Goal: Information Seeking & Learning: Check status

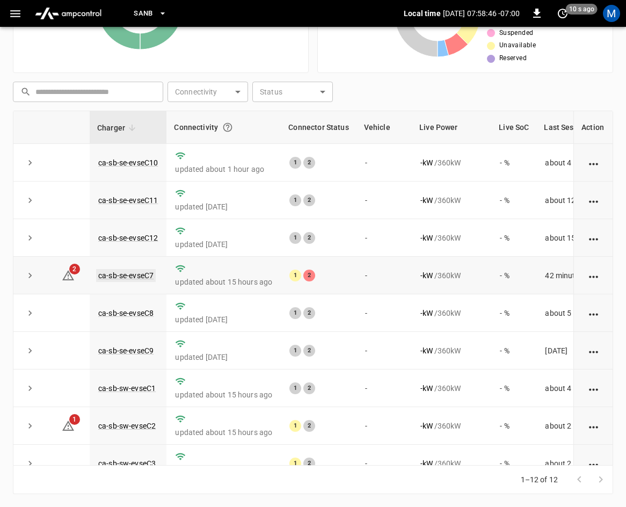
click at [134, 276] on link "ca-sb-se-evseC7" at bounding box center [126, 275] width 60 height 13
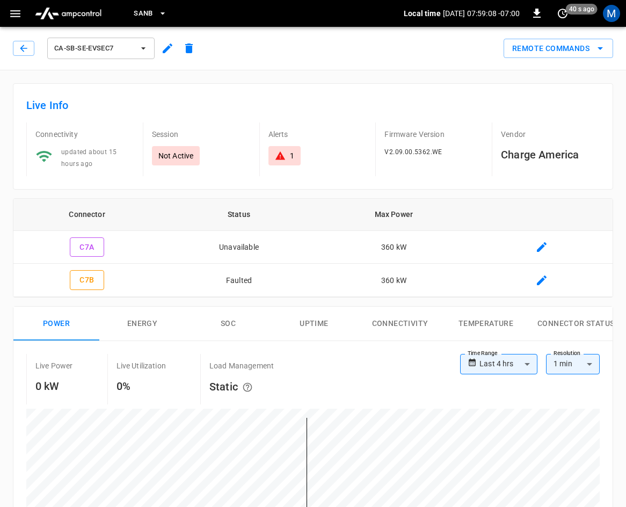
click at [25, 51] on icon "button" at bounding box center [23, 48] width 11 height 11
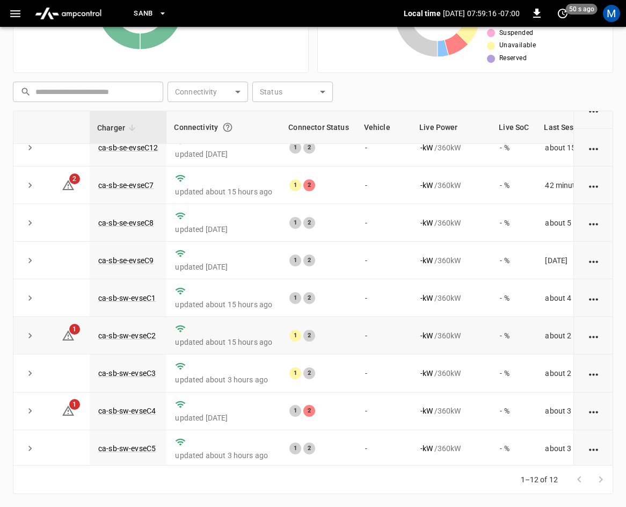
scroll to position [143, 0]
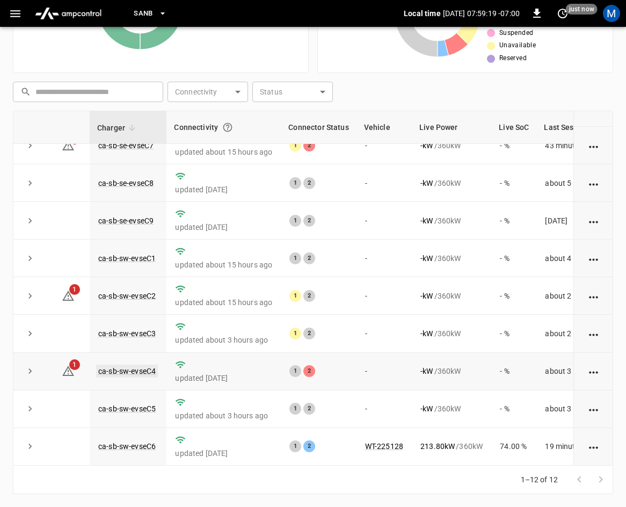
click at [134, 365] on link "ca-sb-sw-evseC4" at bounding box center [127, 371] width 62 height 13
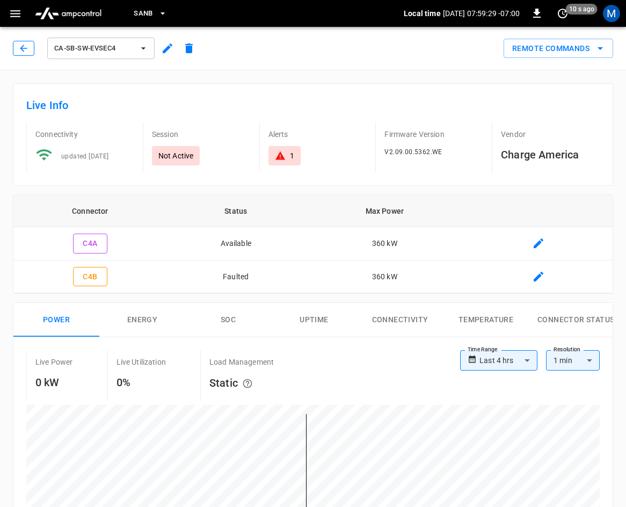
click at [25, 53] on icon "button" at bounding box center [23, 48] width 11 height 11
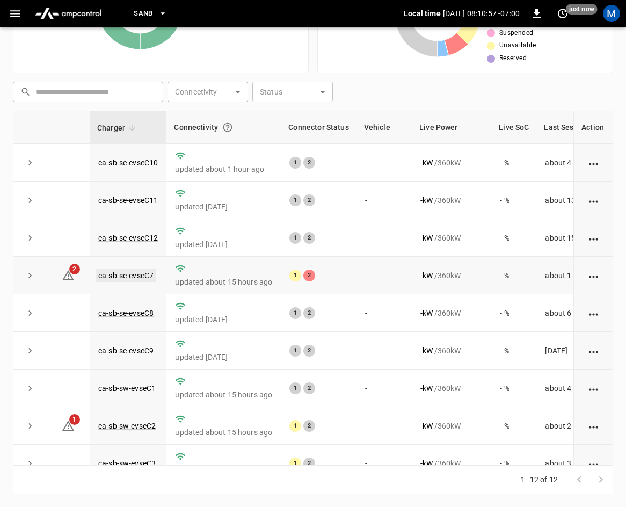
click at [137, 274] on link "ca-sb-se-evseC7" at bounding box center [126, 275] width 60 height 13
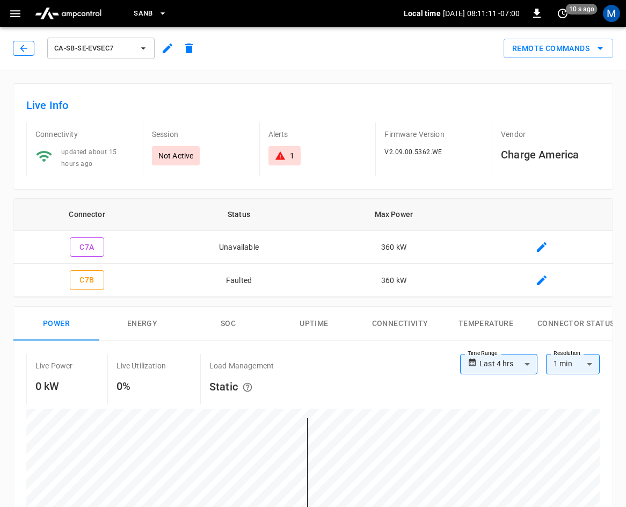
click at [26, 51] on icon "button" at bounding box center [23, 48] width 11 height 11
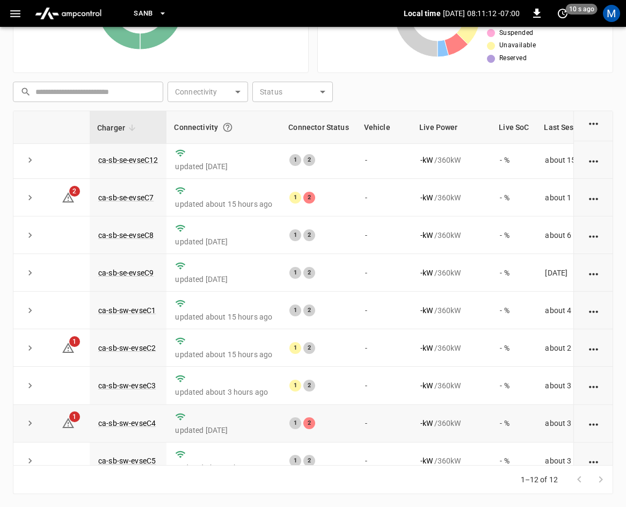
scroll to position [143, 0]
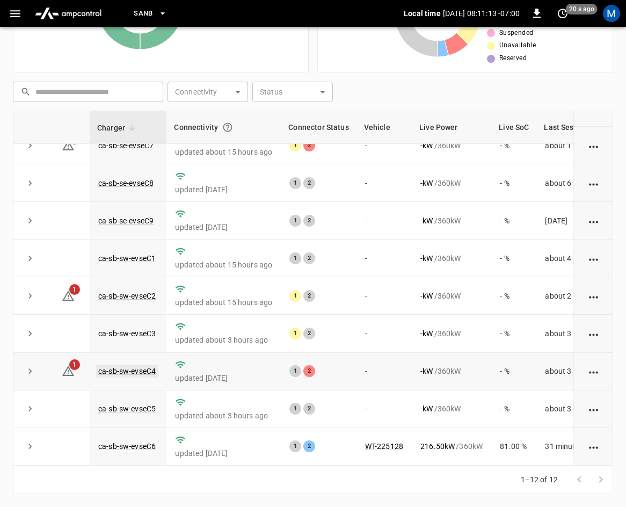
click at [115, 365] on link "ca-sb-sw-evseC4" at bounding box center [127, 371] width 62 height 13
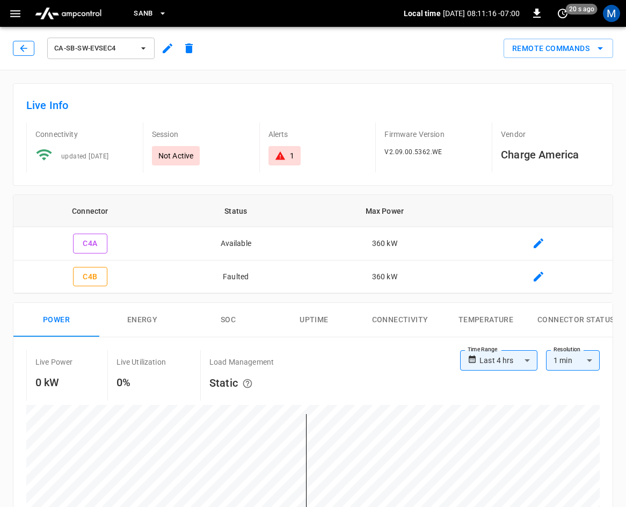
click at [17, 48] on button "button" at bounding box center [23, 48] width 21 height 15
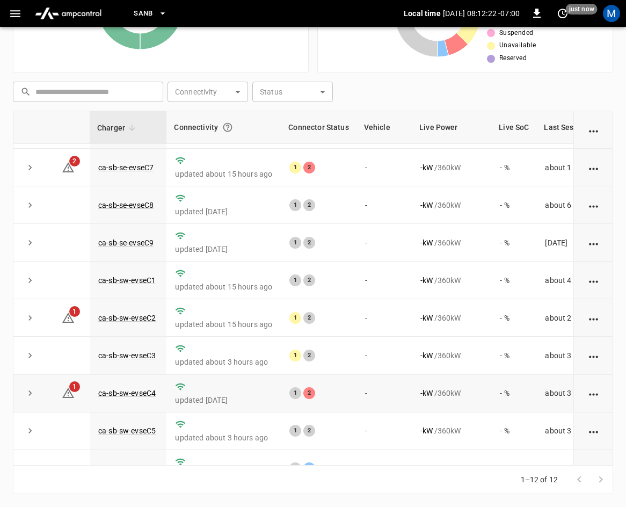
scroll to position [89, 0]
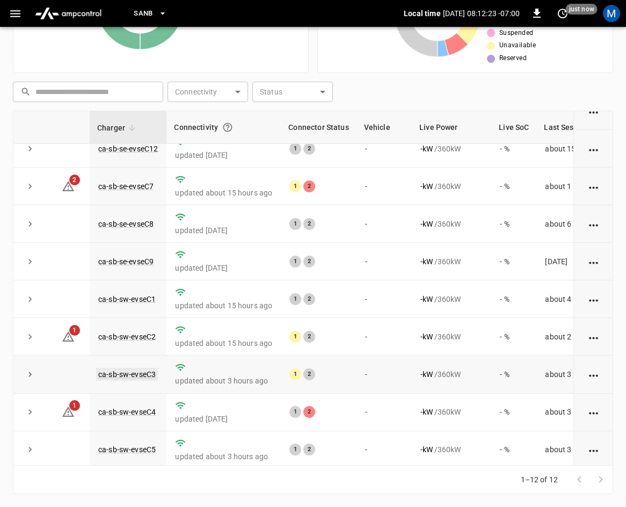
click at [133, 381] on link "ca-sb-sw-evseC3" at bounding box center [127, 374] width 62 height 13
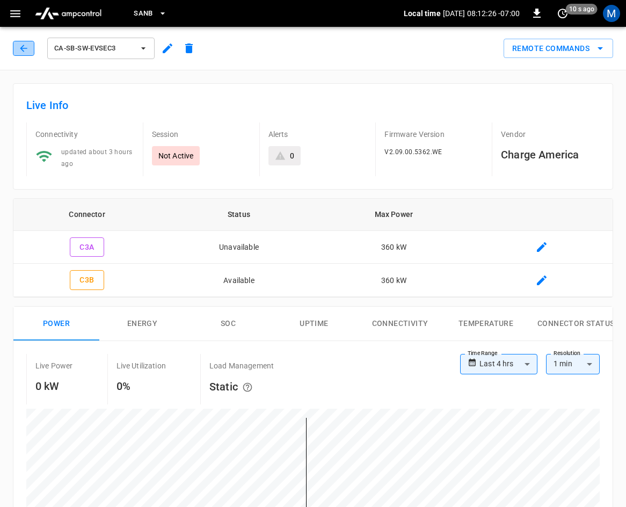
click at [22, 50] on icon "button" at bounding box center [23, 48] width 11 height 11
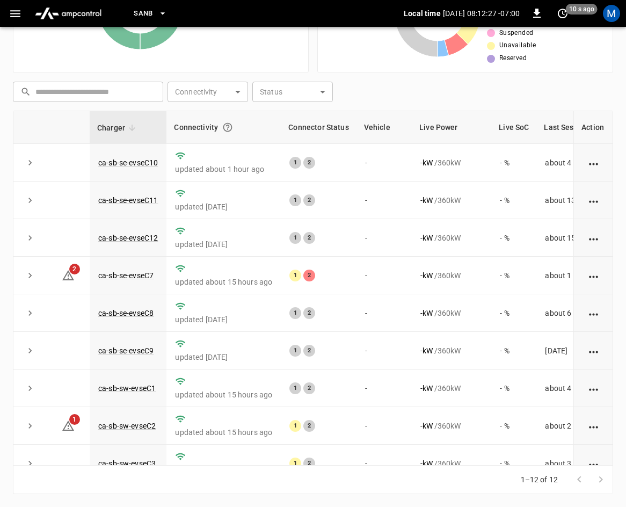
scroll to position [143, 0]
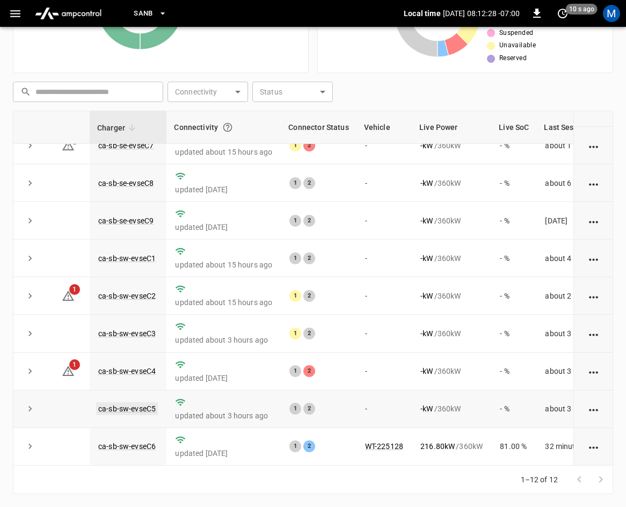
click at [116, 402] on link "ca-sb-sw-evseC5" at bounding box center [127, 408] width 62 height 13
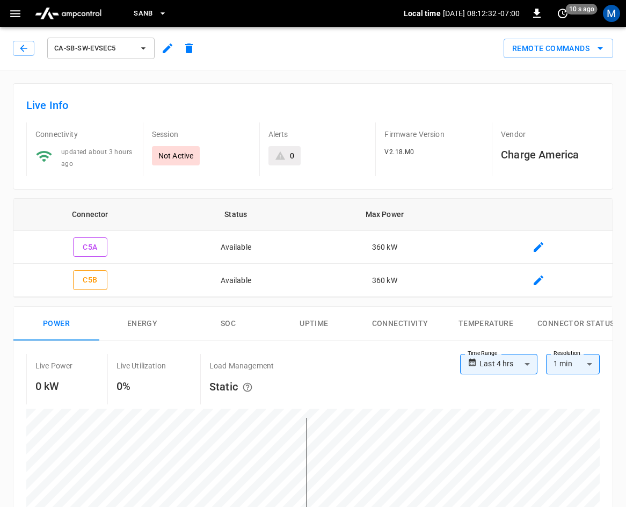
click at [12, 46] on div "ca-sb-sw-evseC5" at bounding box center [104, 46] width 191 height 30
click at [15, 45] on button "button" at bounding box center [23, 48] width 21 height 15
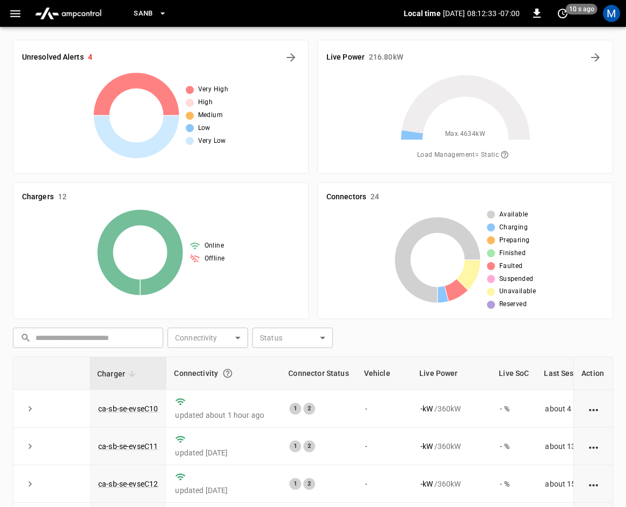
scroll to position [246, 0]
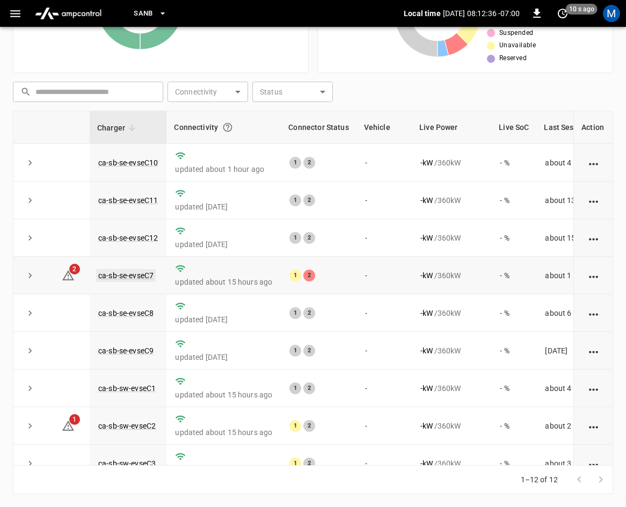
click at [140, 276] on link "ca-sb-se-evseC7" at bounding box center [126, 275] width 60 height 13
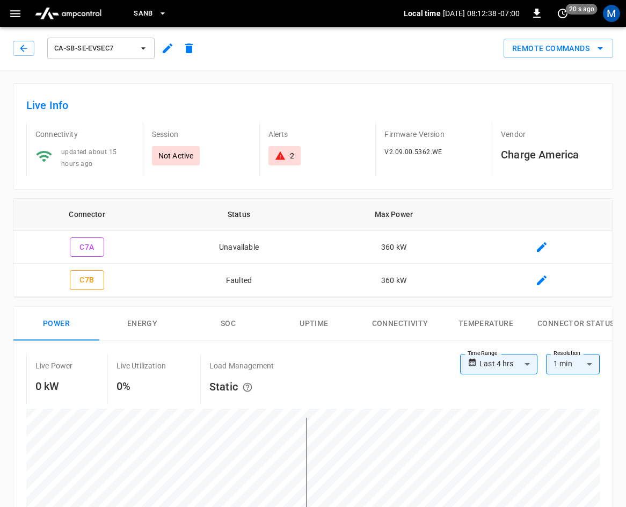
click at [21, 59] on div "ca-sb-se-evseC7" at bounding box center [106, 48] width 187 height 26
click at [21, 54] on button "button" at bounding box center [23, 48] width 21 height 15
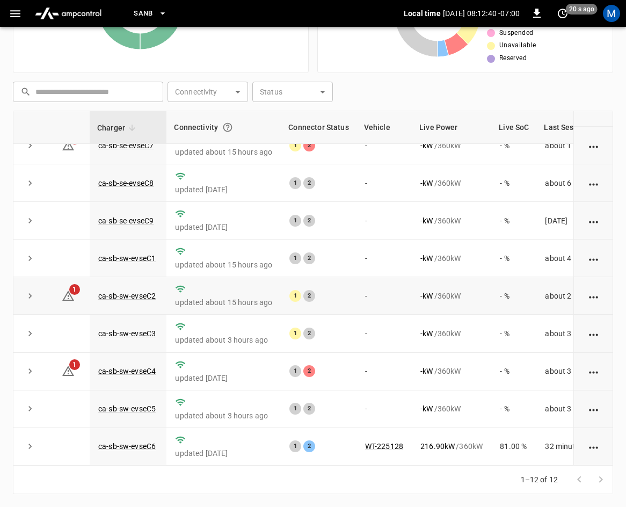
scroll to position [143, 0]
click at [150, 327] on link "ca-sb-sw-evseC3" at bounding box center [127, 333] width 62 height 13
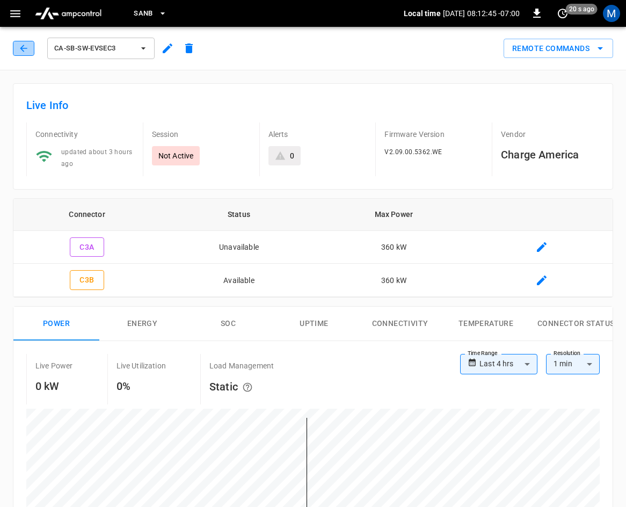
click at [27, 47] on icon "button" at bounding box center [23, 48] width 11 height 11
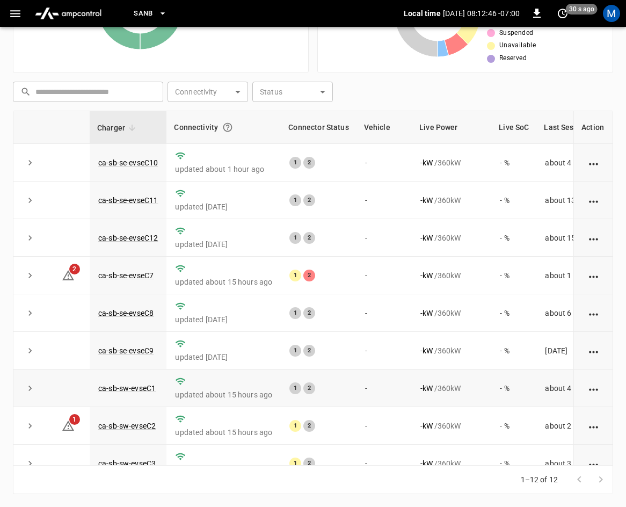
scroll to position [143, 0]
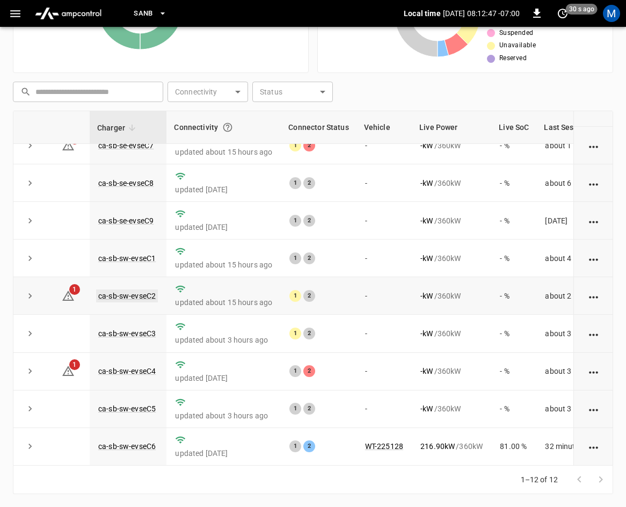
click at [150, 290] on link "ca-sb-sw-evseC2" at bounding box center [127, 296] width 62 height 13
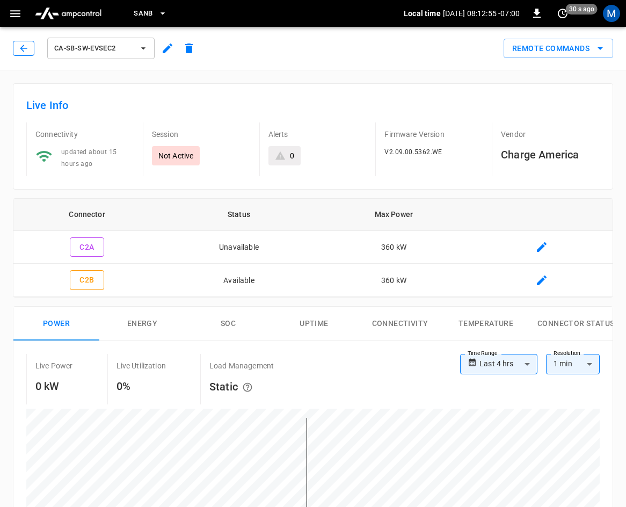
click at [15, 44] on button "button" at bounding box center [23, 48] width 21 height 15
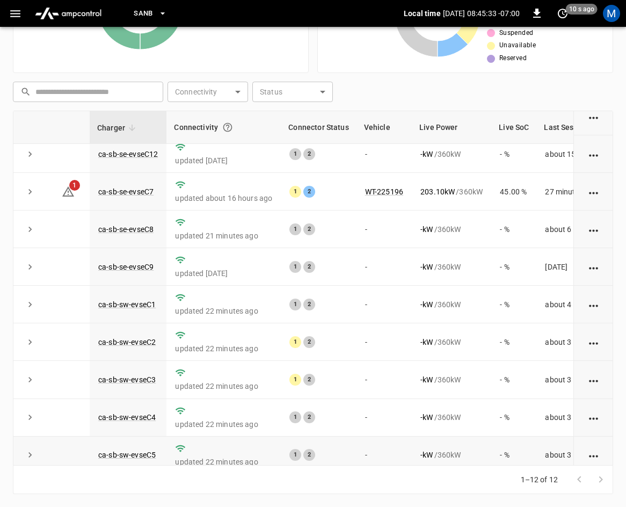
scroll to position [143, 0]
